Goal: Information Seeking & Learning: Find specific page/section

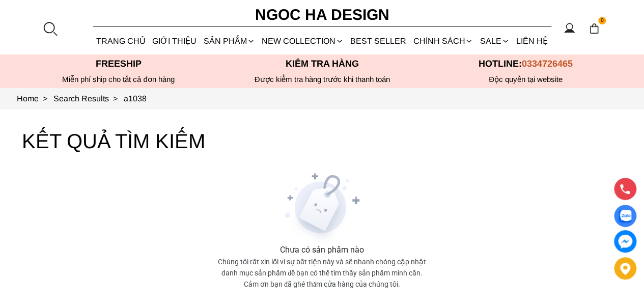
click at [47, 26] on div at bounding box center [49, 28] width 15 height 15
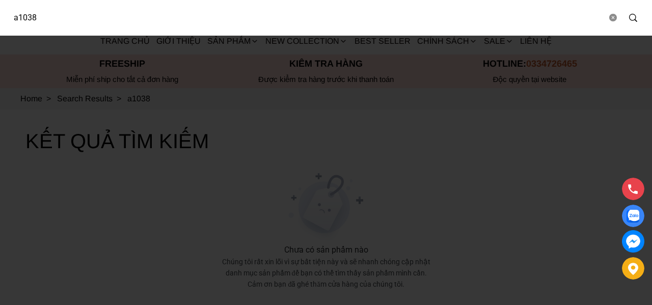
drag, startPoint x: 69, startPoint y: 19, endPoint x: 0, endPoint y: 25, distance: 69.0
click at [0, 25] on div "a1038" at bounding box center [326, 18] width 652 height 36
type input "a1051"
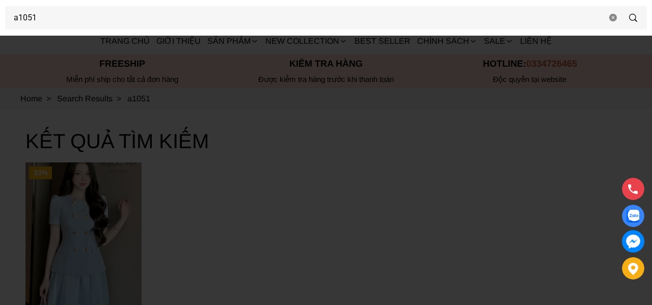
click at [123, 206] on div at bounding box center [326, 152] width 652 height 305
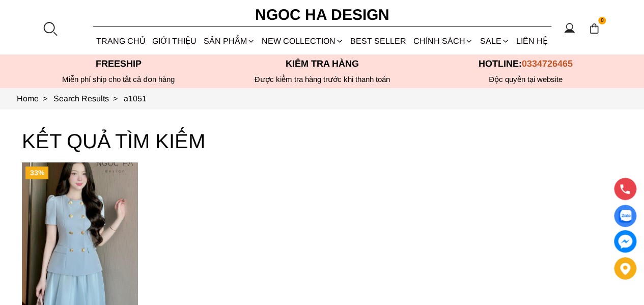
click at [100, 208] on img "Product image - Jenni Set_ Áo Vest Cổ Tròn Đính Cúc, Chân Váy Tơ Màu Xanh A1051…" at bounding box center [80, 240] width 116 height 155
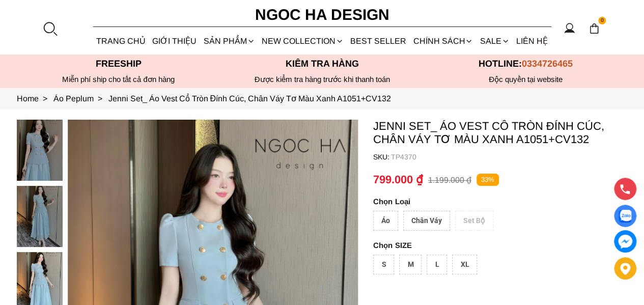
click at [55, 29] on div at bounding box center [49, 28] width 15 height 15
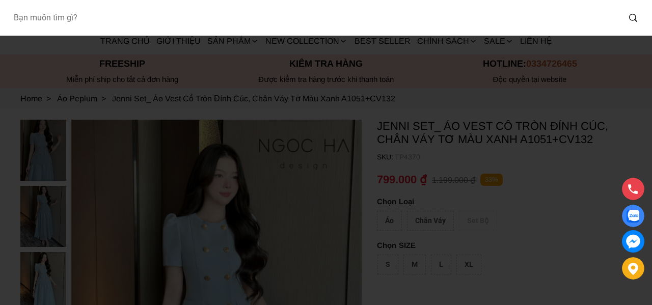
click at [79, 26] on input "Input search Bạn muốn tìm gì?" at bounding box center [312, 17] width 614 height 23
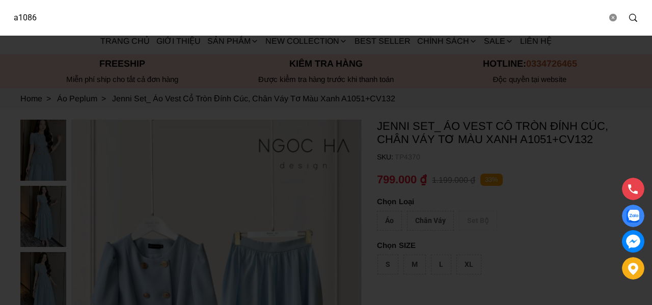
type input "a1086"
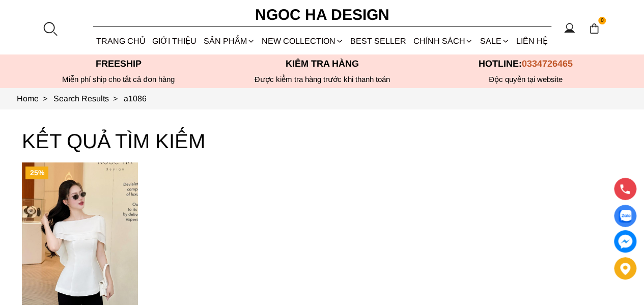
click at [48, 26] on div at bounding box center [49, 28] width 15 height 15
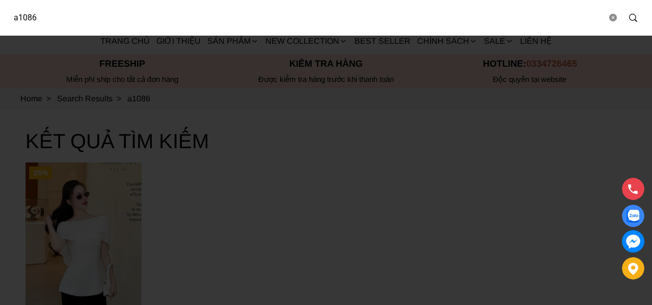
drag, startPoint x: 72, startPoint y: 24, endPoint x: 0, endPoint y: 24, distance: 72.3
click at [0, 24] on div "a1086" at bounding box center [326, 18] width 652 height 36
type input "A1061"
